Goal: Task Accomplishment & Management: Manage account settings

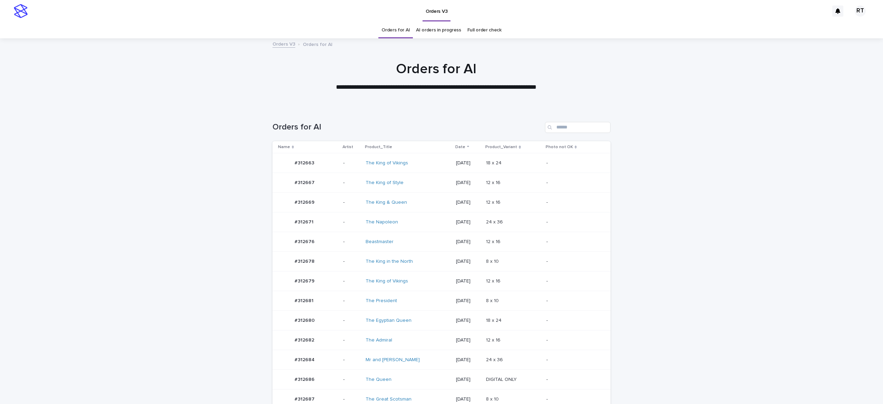
click at [404, 335] on div "The Admiral" at bounding box center [408, 339] width 85 height 11
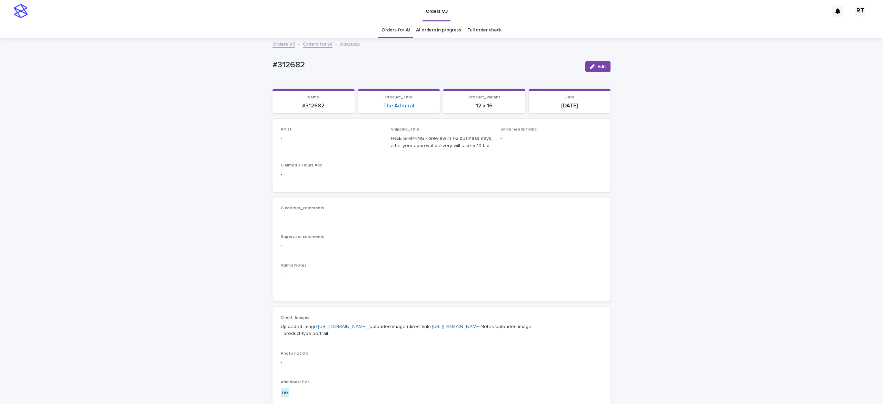
drag, startPoint x: 599, startPoint y: 67, endPoint x: 331, endPoint y: 149, distance: 280.5
click at [598, 67] on span "Edit" at bounding box center [602, 66] width 9 height 5
click at [309, 141] on div "Select..." at bounding box center [320, 141] width 79 height 11
paste input "*****"
type input "*****"
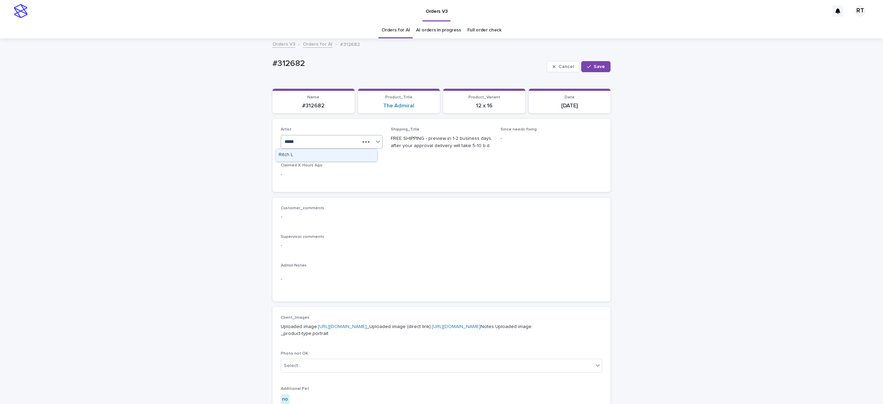
click at [334, 150] on div "Ritch L" at bounding box center [326, 155] width 101 height 12
click at [594, 64] on span "Save" at bounding box center [599, 66] width 11 height 5
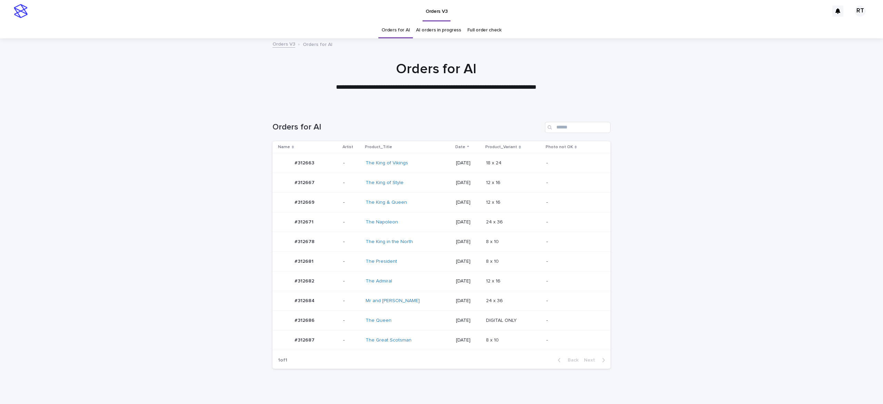
click at [427, 322] on div "The Queen" at bounding box center [408, 320] width 85 height 11
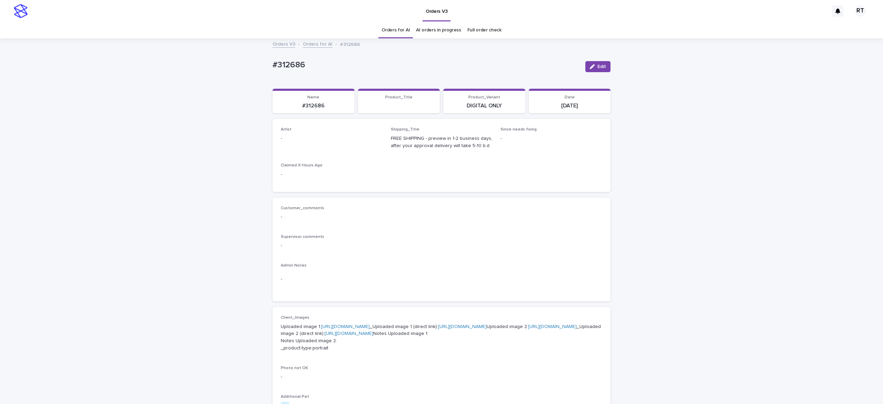
click at [591, 70] on button "Edit" at bounding box center [597, 66] width 25 height 11
click at [314, 139] on div "Select..." at bounding box center [327, 141] width 92 height 11
paste input "*****"
type input "*****"
drag, startPoint x: 321, startPoint y: 152, endPoint x: 326, endPoint y: 154, distance: 5.7
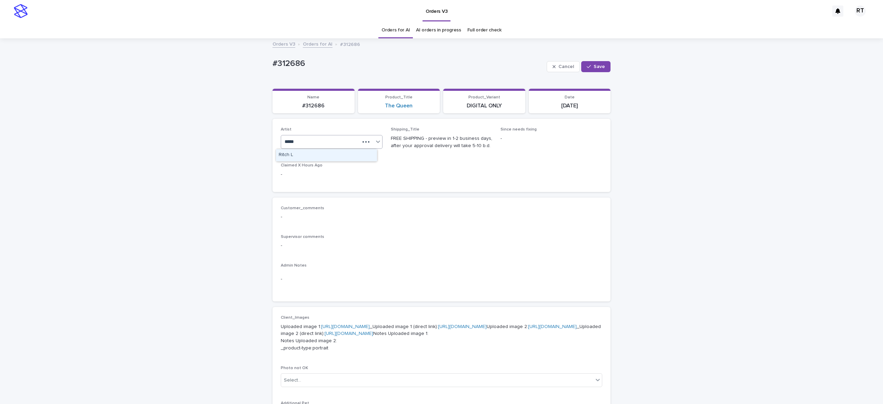
click at [324, 154] on div "Ritch L" at bounding box center [326, 155] width 101 height 12
drag, startPoint x: 595, startPoint y: 64, endPoint x: 593, endPoint y: 61, distance: 4.4
click at [595, 63] on button "Save" at bounding box center [595, 66] width 29 height 11
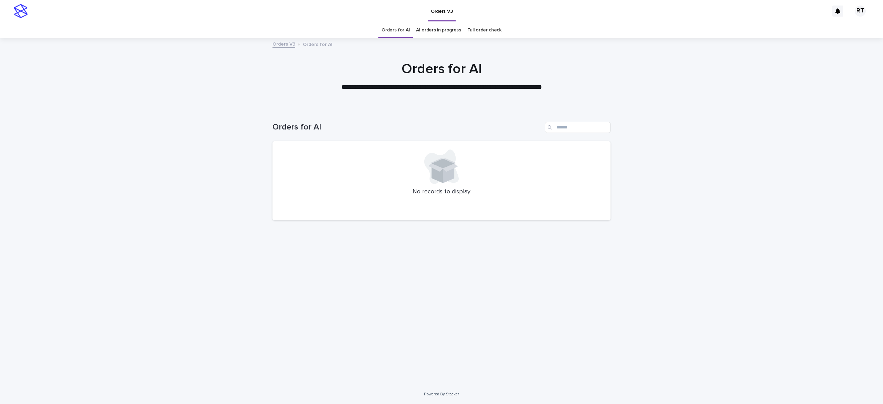
click at [481, 33] on link "Full order check" at bounding box center [484, 30] width 34 height 16
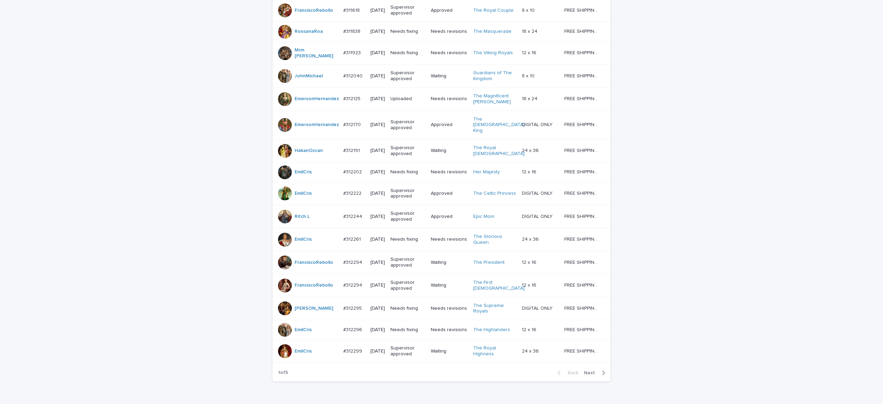
scroll to position [520, 0]
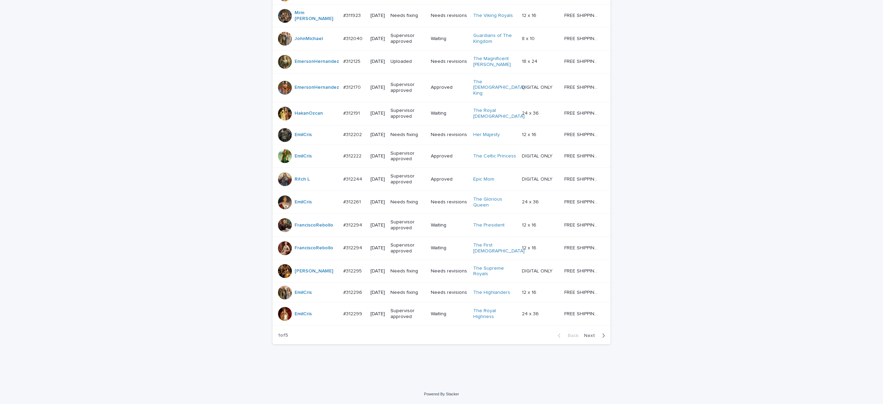
click at [584, 336] on span "Next" at bounding box center [591, 335] width 15 height 5
click at [584, 339] on div "Back Next" at bounding box center [581, 335] width 58 height 17
click at [583, 341] on div "Back Next" at bounding box center [581, 335] width 58 height 17
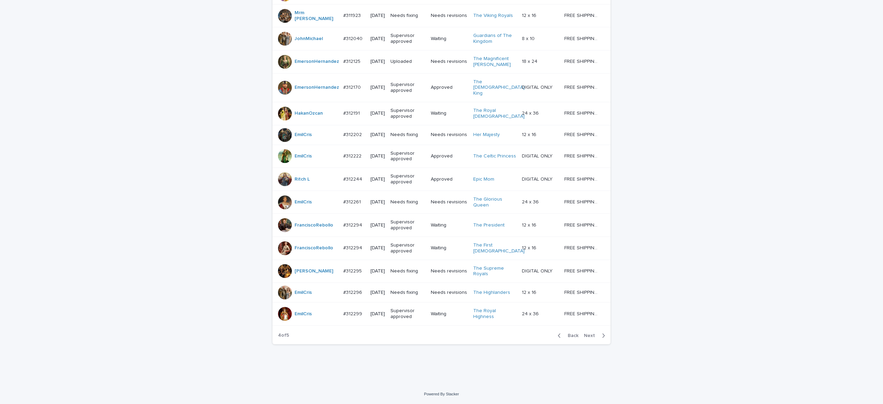
click at [583, 342] on div "Back Next" at bounding box center [581, 335] width 58 height 17
click at [584, 343] on div "Back Next" at bounding box center [581, 335] width 58 height 17
click at [583, 343] on div "Back Next" at bounding box center [581, 335] width 58 height 17
click at [584, 343] on div "Back Next" at bounding box center [581, 335] width 58 height 17
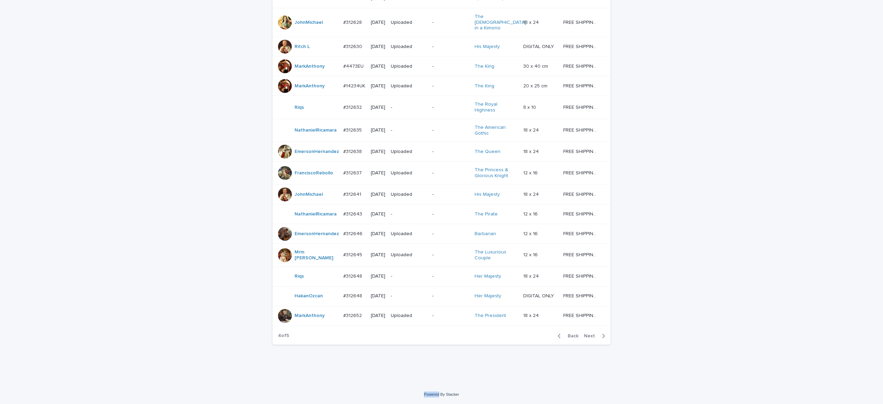
click at [586, 337] on span "Next" at bounding box center [591, 335] width 15 height 5
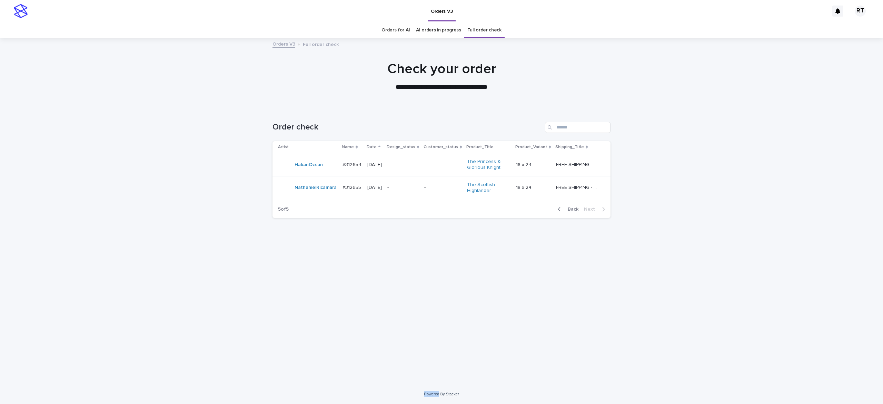
click at [574, 211] on span "Back" at bounding box center [571, 209] width 15 height 5
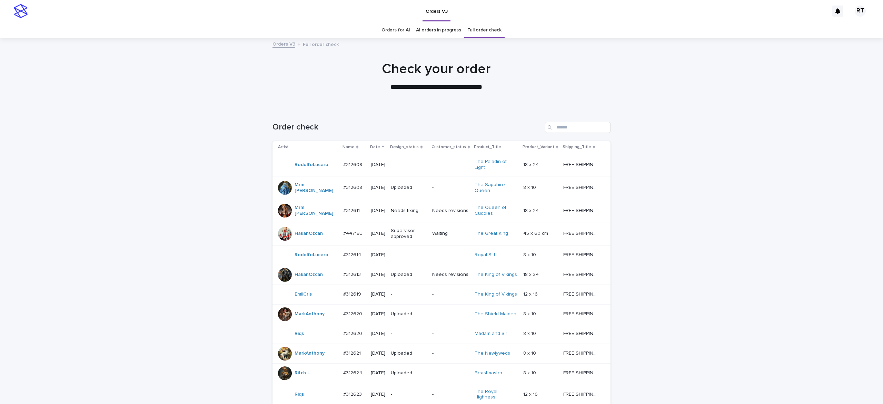
drag, startPoint x: 483, startPoint y: 31, endPoint x: 354, endPoint y: 1, distance: 133.1
click at [483, 31] on link "Full order check" at bounding box center [484, 30] width 34 height 16
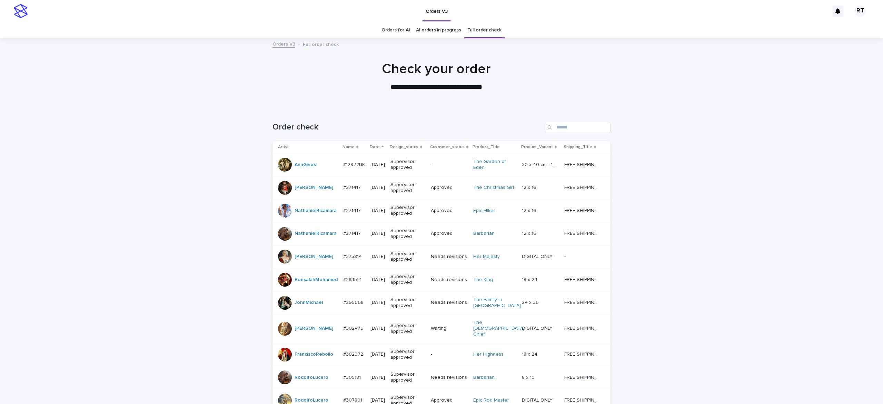
click at [387, 32] on link "Orders for AI" at bounding box center [396, 30] width 28 height 16
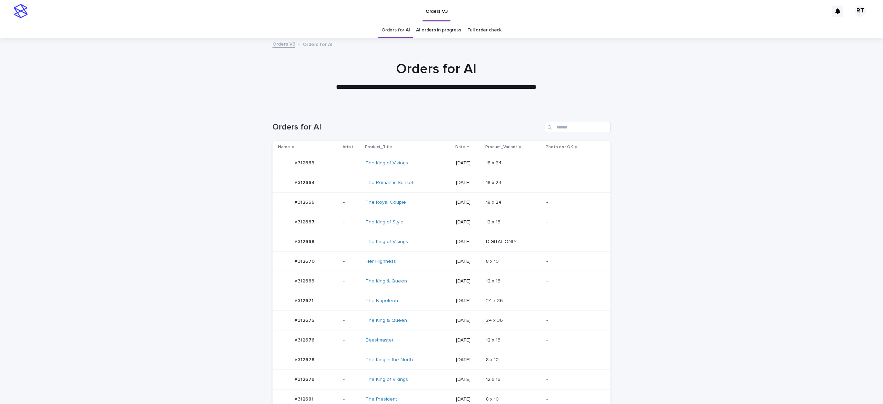
click at [412, 236] on td "The King of Vikings" at bounding box center [408, 242] width 90 height 20
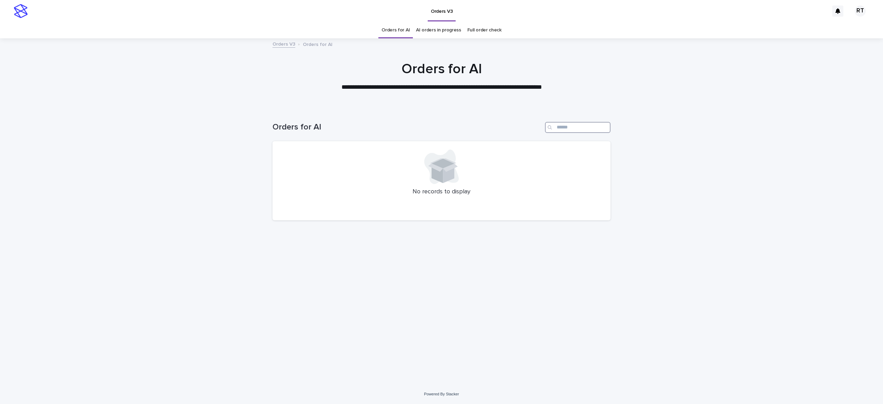
click at [567, 122] on input "Search" at bounding box center [578, 127] width 66 height 11
type input "*****"
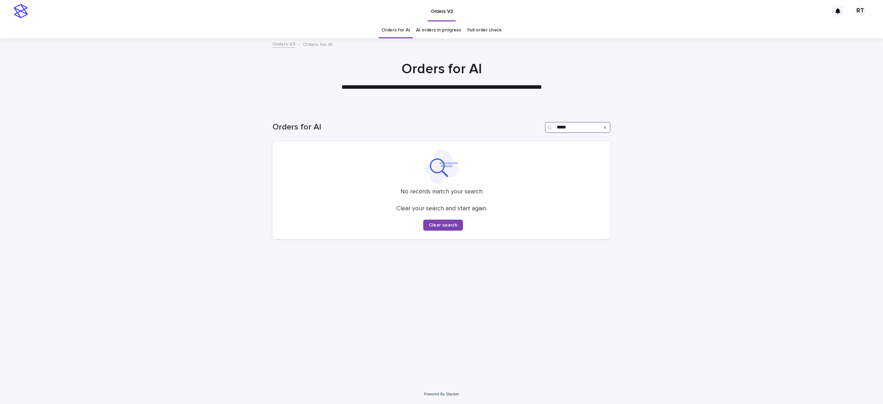
drag, startPoint x: 572, startPoint y: 128, endPoint x: 518, endPoint y: 132, distance: 54.3
click at [522, 132] on div "Orders for AI *****" at bounding box center [442, 127] width 338 height 11
drag, startPoint x: 392, startPoint y: 32, endPoint x: 435, endPoint y: 30, distance: 42.8
click at [391, 32] on link "Orders for AI" at bounding box center [396, 30] width 28 height 16
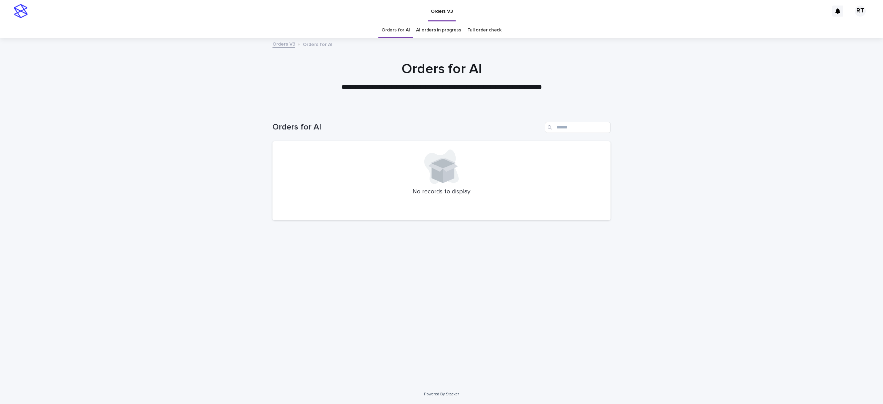
click at [493, 30] on link "Full order check" at bounding box center [484, 30] width 34 height 16
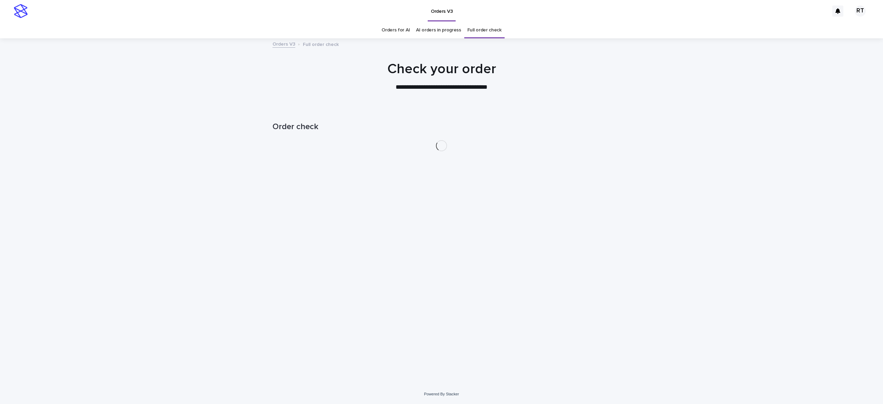
click at [447, 35] on link "AI orders in progress" at bounding box center [438, 30] width 45 height 16
click at [400, 35] on link "Orders for AI" at bounding box center [396, 30] width 28 height 16
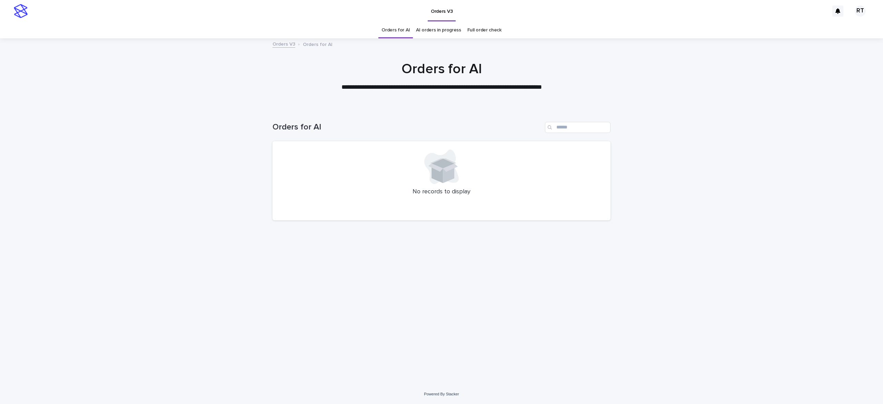
click at [440, 30] on link "AI orders in progress" at bounding box center [438, 30] width 45 height 16
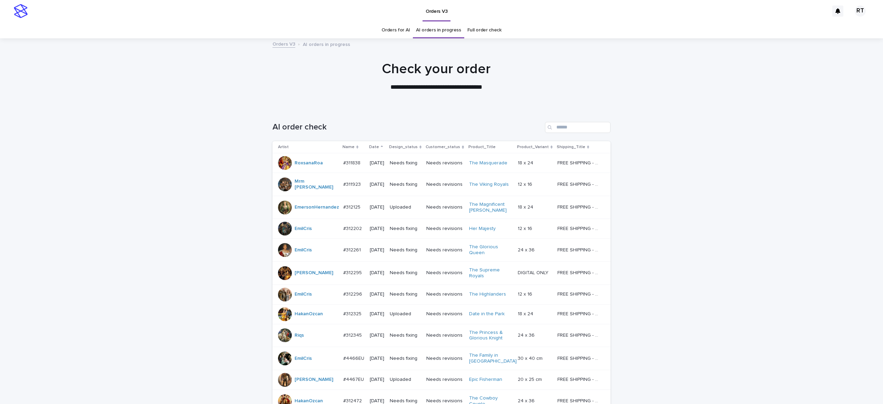
click at [479, 30] on link "Full order check" at bounding box center [484, 30] width 34 height 16
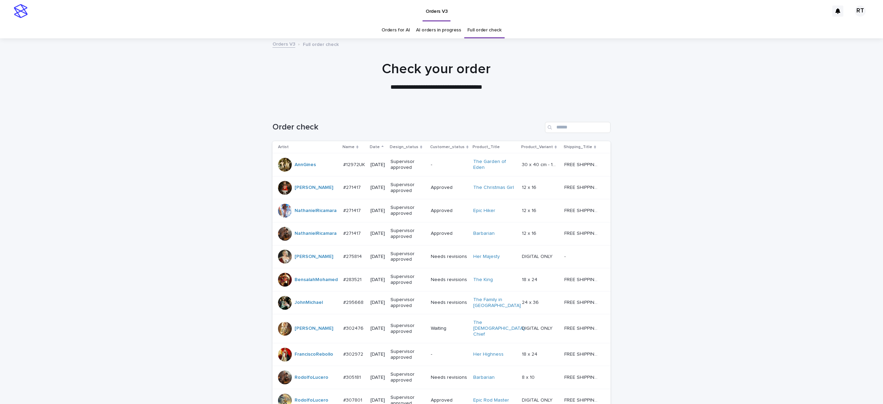
click at [395, 32] on link "Orders for AI" at bounding box center [396, 30] width 28 height 16
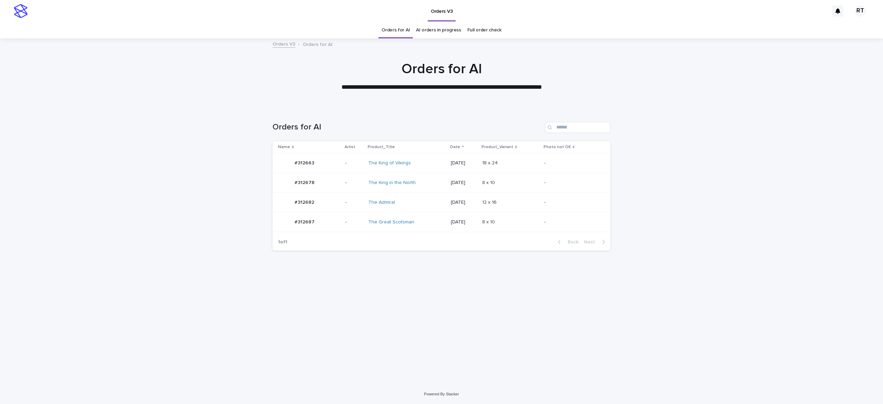
click at [430, 198] on div "The Admiral" at bounding box center [406, 202] width 77 height 11
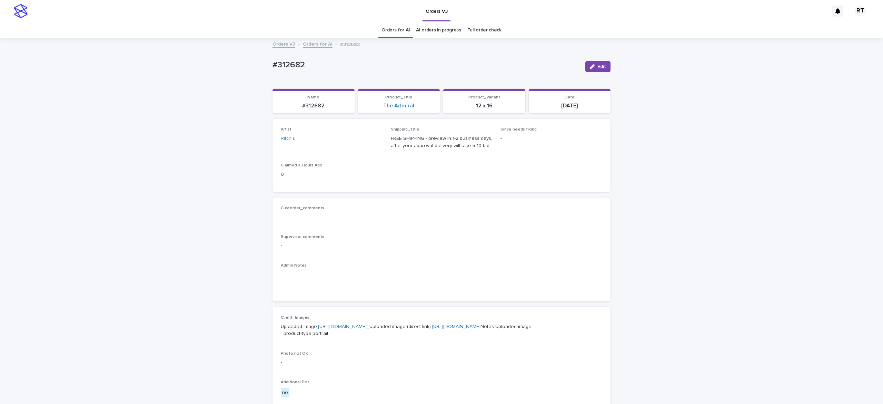
click at [598, 66] on span "Edit" at bounding box center [602, 66] width 9 height 5
click at [594, 63] on button "Save" at bounding box center [595, 66] width 29 height 11
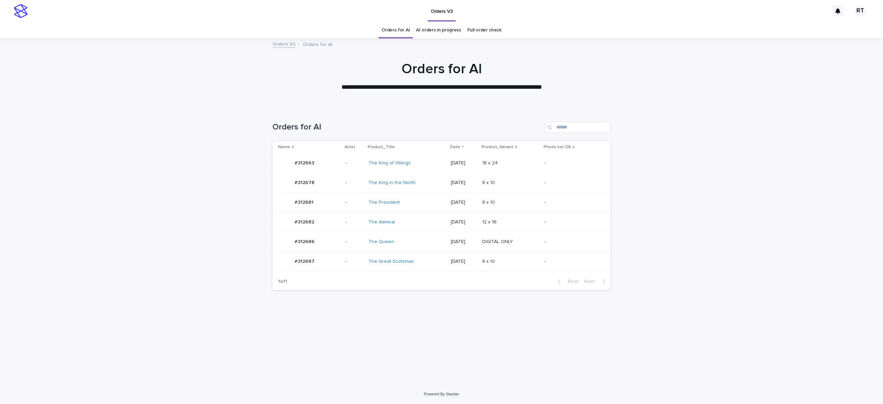
click at [415, 183] on div "The King in the North" at bounding box center [406, 182] width 77 height 11
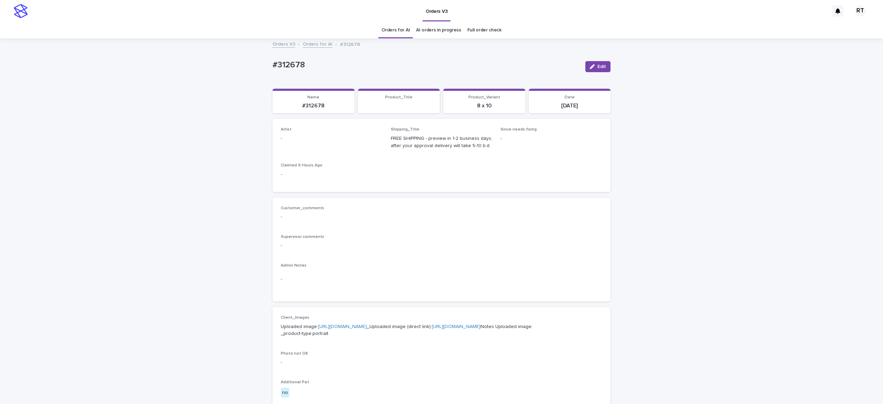
click at [591, 66] on div "button" at bounding box center [594, 66] width 8 height 5
click at [303, 140] on div "Select..." at bounding box center [327, 141] width 92 height 11
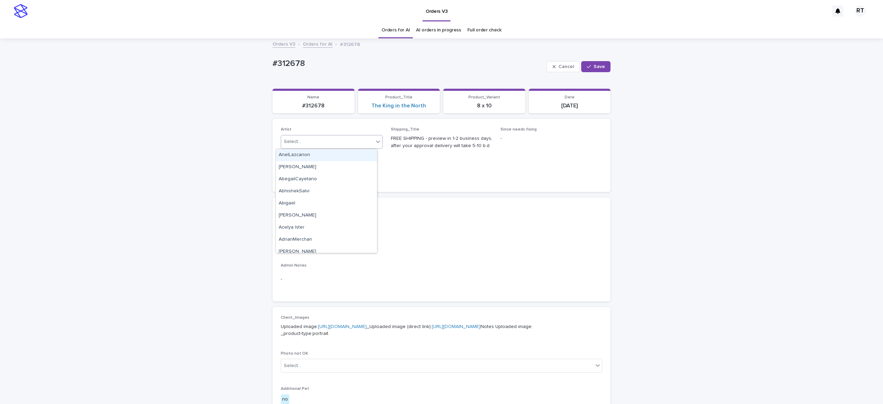
paste input "*****"
type input "*****"
drag, startPoint x: 309, startPoint y: 151, endPoint x: 326, endPoint y: 150, distance: 16.6
click at [315, 153] on div "Ritch L" at bounding box center [326, 155] width 101 height 12
click at [590, 65] on button "Save" at bounding box center [595, 66] width 29 height 11
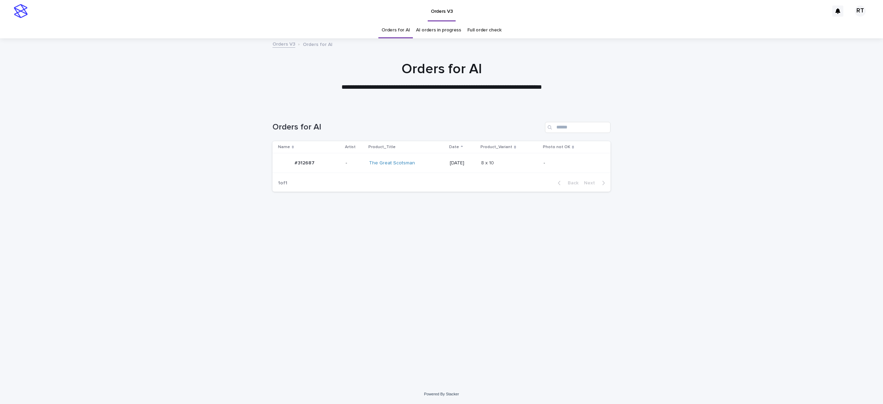
click at [424, 171] on td "The Great Scotsman" at bounding box center [406, 163] width 81 height 20
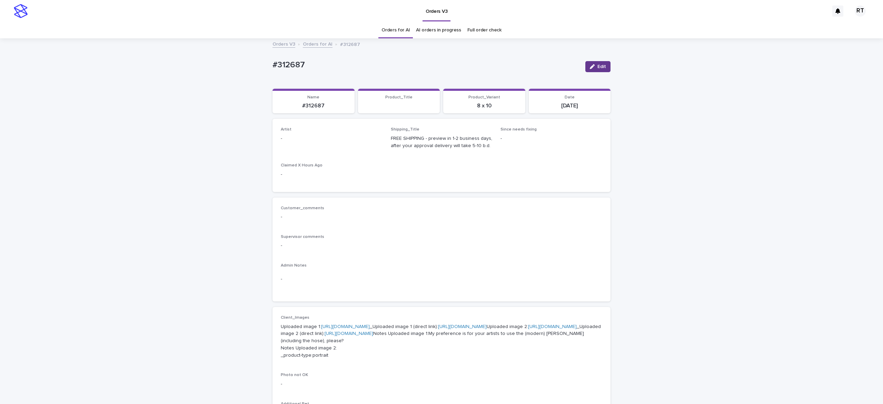
click at [591, 67] on div "button" at bounding box center [594, 66] width 8 height 5
click at [305, 140] on div "Select..." at bounding box center [320, 141] width 79 height 11
paste input "*****"
type input "*****"
click at [316, 151] on div "Ritch L" at bounding box center [326, 155] width 101 height 12
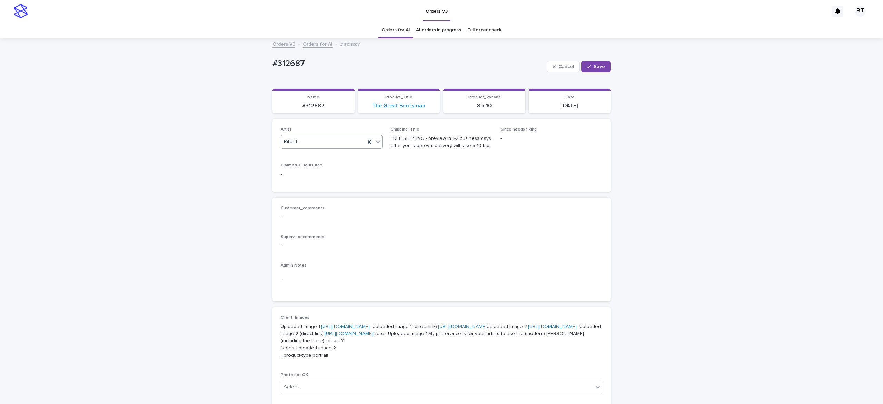
drag, startPoint x: 585, startPoint y: 65, endPoint x: 591, endPoint y: 77, distance: 13.3
click at [587, 66] on icon "button" at bounding box center [589, 66] width 4 height 5
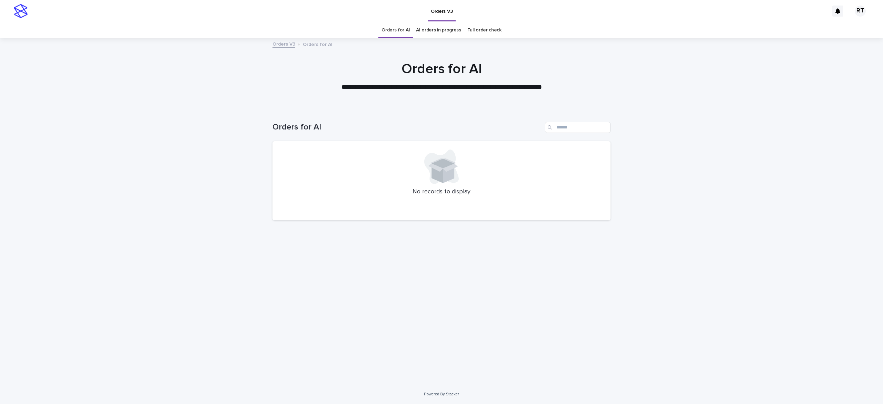
click at [476, 27] on link "Full order check" at bounding box center [484, 30] width 34 height 16
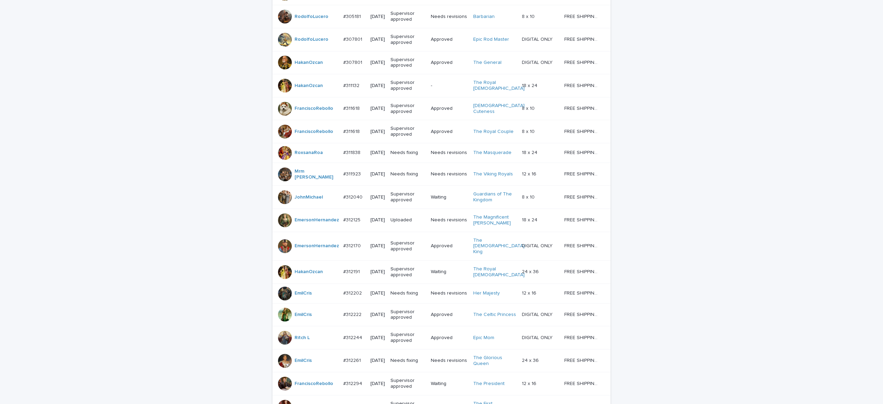
scroll to position [520, 0]
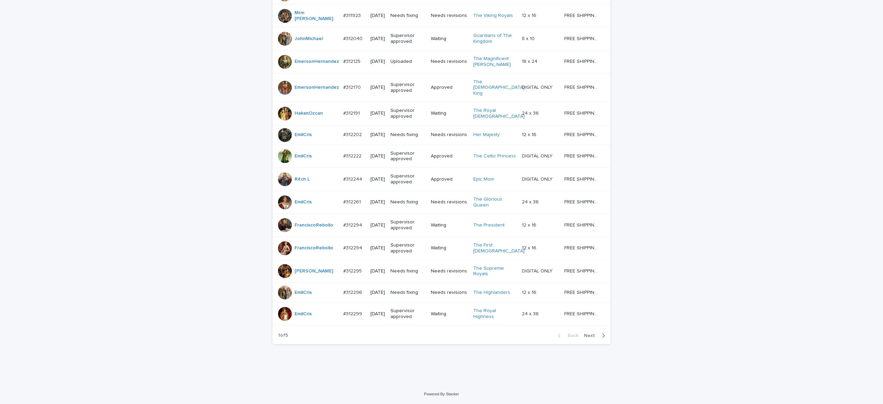
click at [584, 334] on span "Next" at bounding box center [591, 335] width 15 height 5
click at [585, 335] on span "Next" at bounding box center [591, 335] width 15 height 5
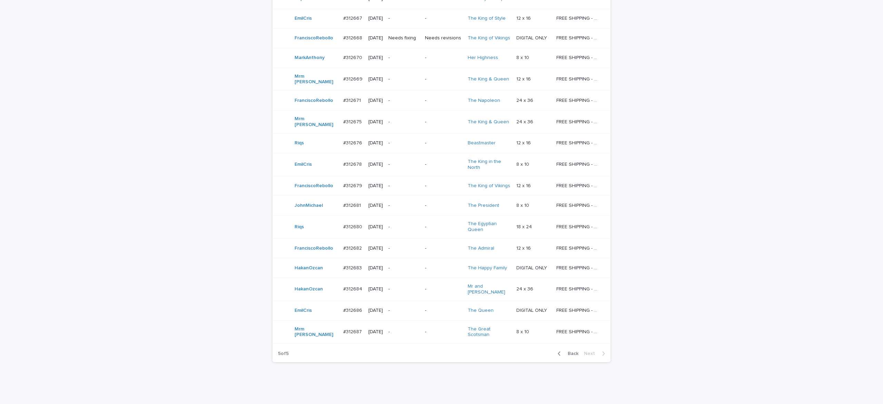
scroll to position [262, 0]
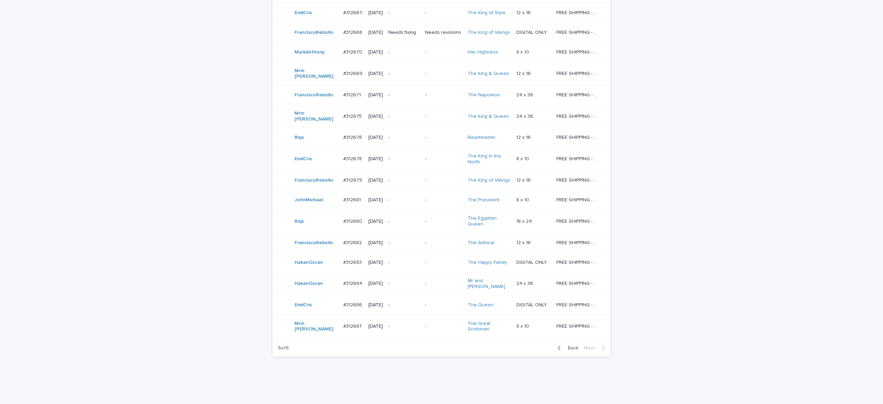
click at [568, 345] on span "Back" at bounding box center [571, 347] width 15 height 5
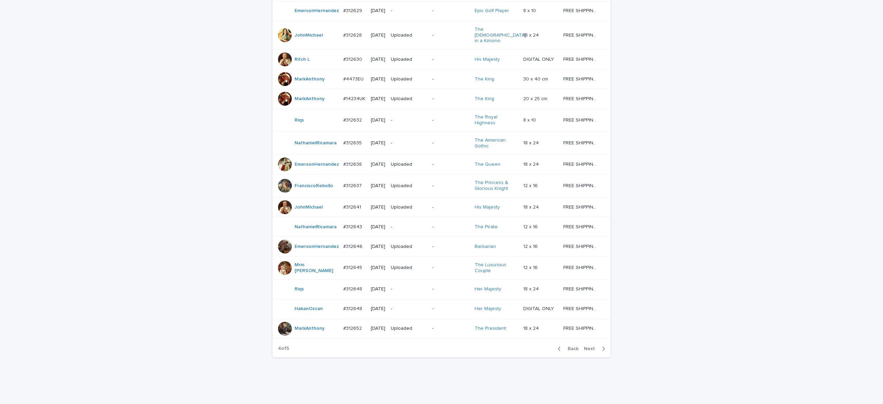
scroll to position [520, 0]
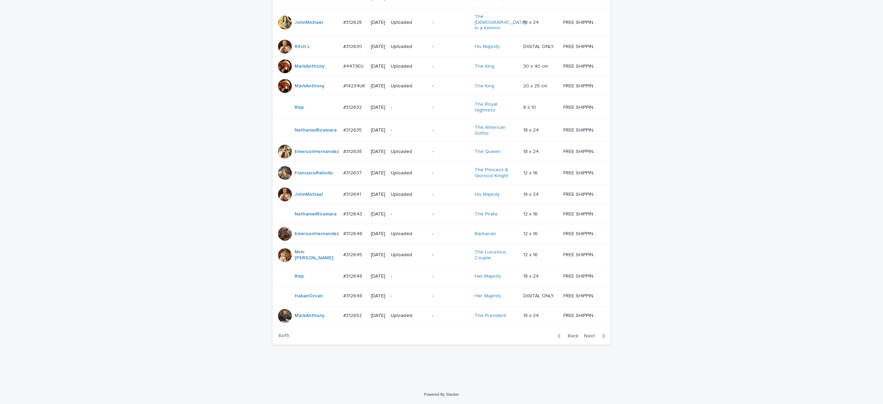
drag, startPoint x: 585, startPoint y: 336, endPoint x: 779, endPoint y: 280, distance: 201.6
click at [585, 336] on span "Next" at bounding box center [591, 335] width 15 height 5
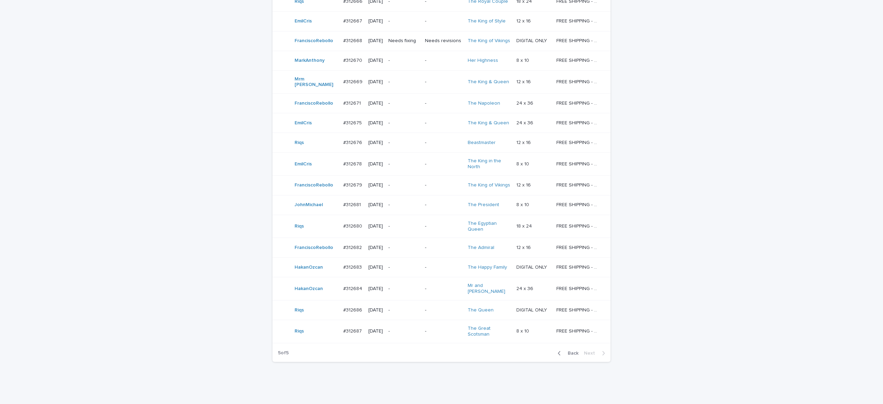
scroll to position [263, 0]
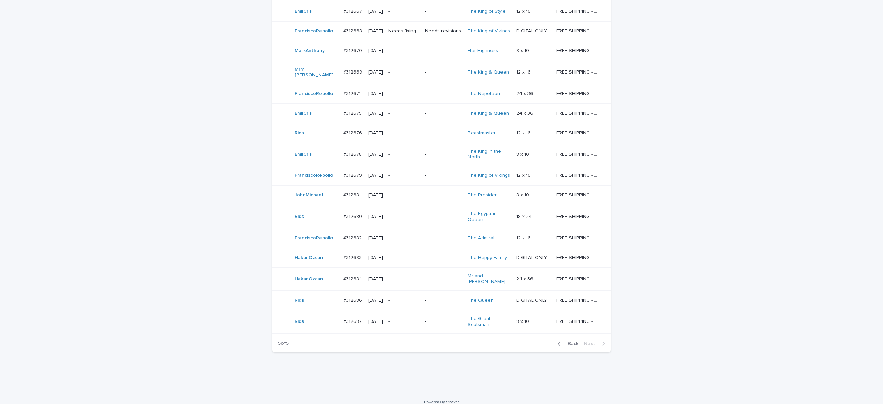
drag, startPoint x: 570, startPoint y: 335, endPoint x: 700, endPoint y: 329, distance: 129.8
click at [573, 341] on span "Back" at bounding box center [571, 343] width 15 height 5
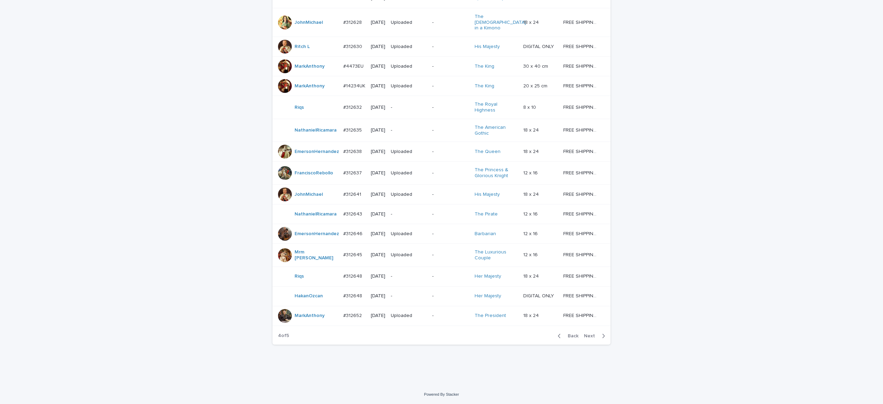
scroll to position [520, 0]
click at [584, 334] on span "Next" at bounding box center [591, 335] width 15 height 5
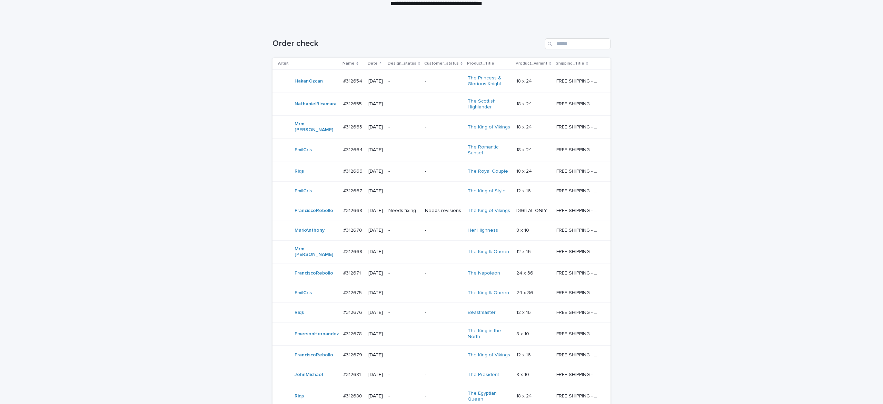
scroll to position [39, 0]
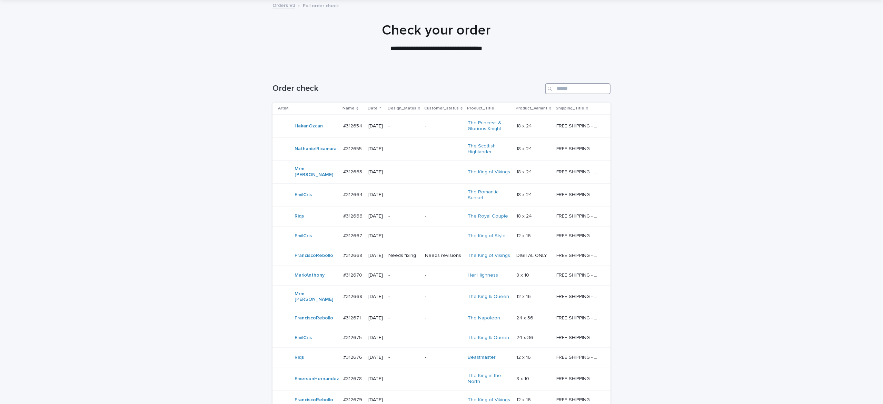
click at [573, 89] on input "Search" at bounding box center [578, 88] width 66 height 11
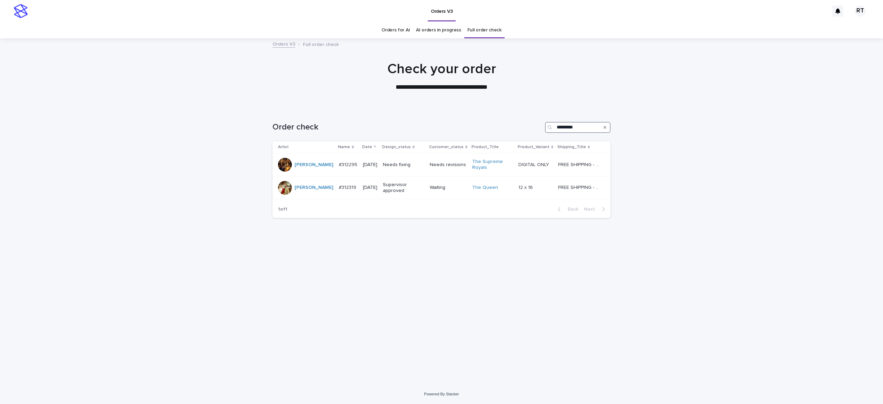
type input "**********"
drag, startPoint x: 587, startPoint y: 124, endPoint x: 497, endPoint y: 125, distance: 89.7
click at [476, 127] on div "**********" at bounding box center [442, 127] width 338 height 11
drag, startPoint x: 575, startPoint y: 126, endPoint x: 497, endPoint y: 132, distance: 77.6
click at [509, 131] on div "Order check ***" at bounding box center [442, 127] width 338 height 11
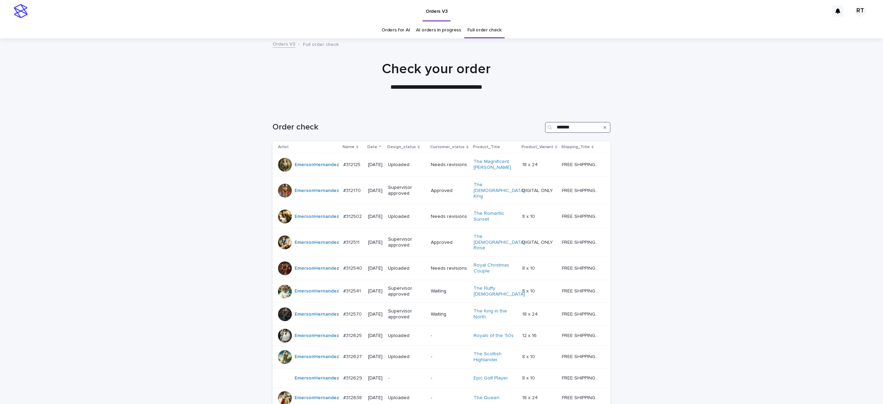
type input "*******"
click at [600, 128] on div "Search" at bounding box center [605, 127] width 11 height 11
click at [604, 126] on icon "Search" at bounding box center [605, 127] width 3 height 4
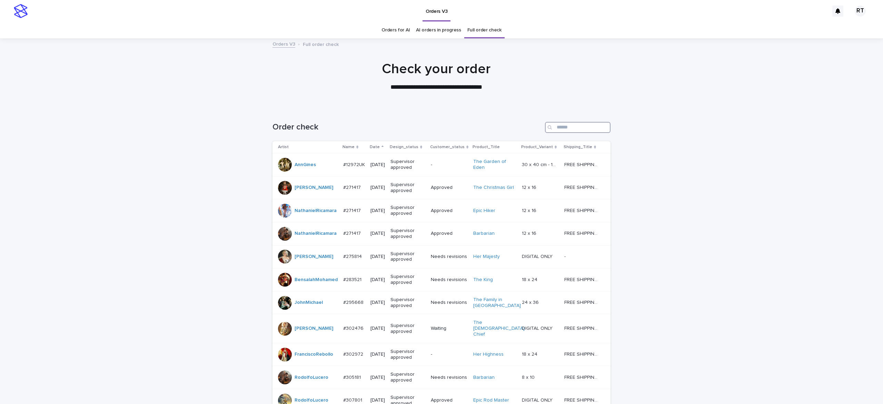
click at [568, 128] on input "Search" at bounding box center [578, 127] width 66 height 11
type input "***"
